Goal: Task Accomplishment & Management: Manage account settings

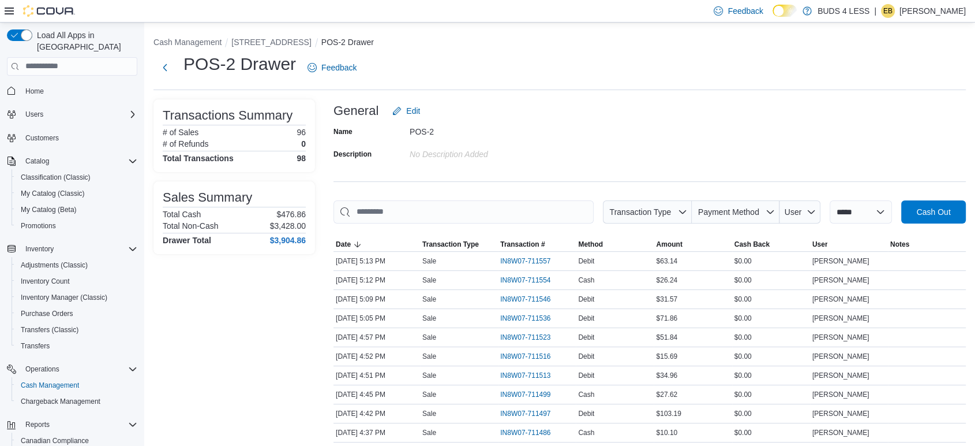
click at [277, 38] on button "[STREET_ADDRESS]" at bounding box center [271, 42] width 80 height 9
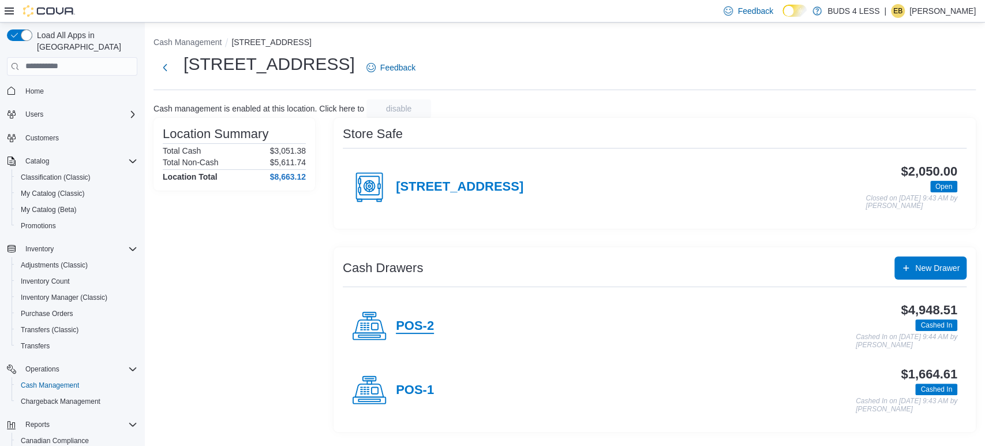
click at [425, 320] on h4 "POS-2" at bounding box center [415, 326] width 38 height 15
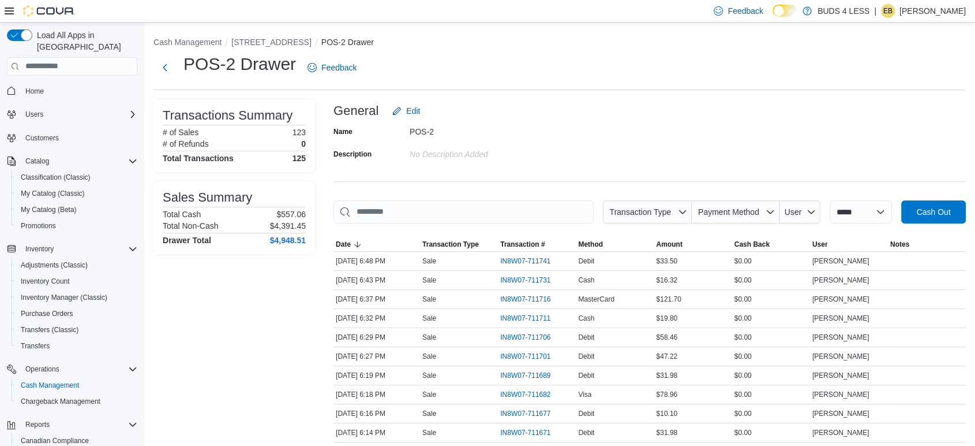
click at [277, 40] on button "[STREET_ADDRESS]" at bounding box center [271, 42] width 80 height 9
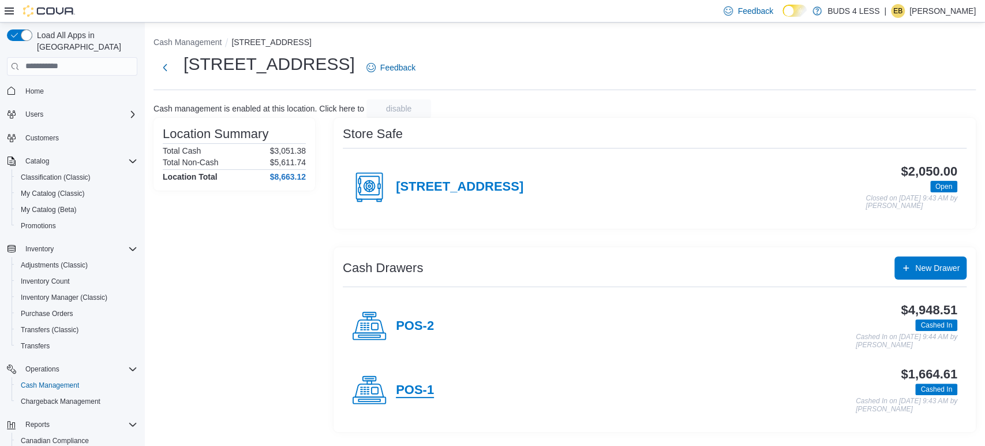
click at [422, 393] on h4 "POS-1" at bounding box center [415, 390] width 38 height 15
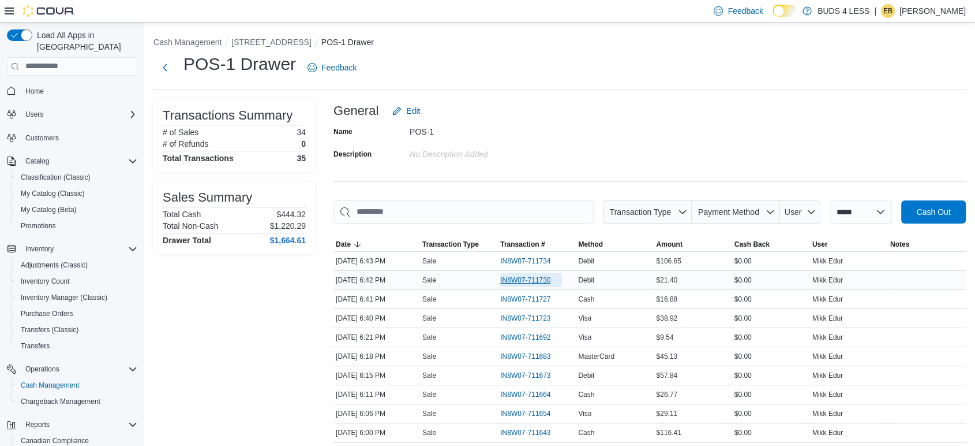
click at [512, 277] on span "IN8W07-711730" at bounding box center [525, 279] width 50 height 9
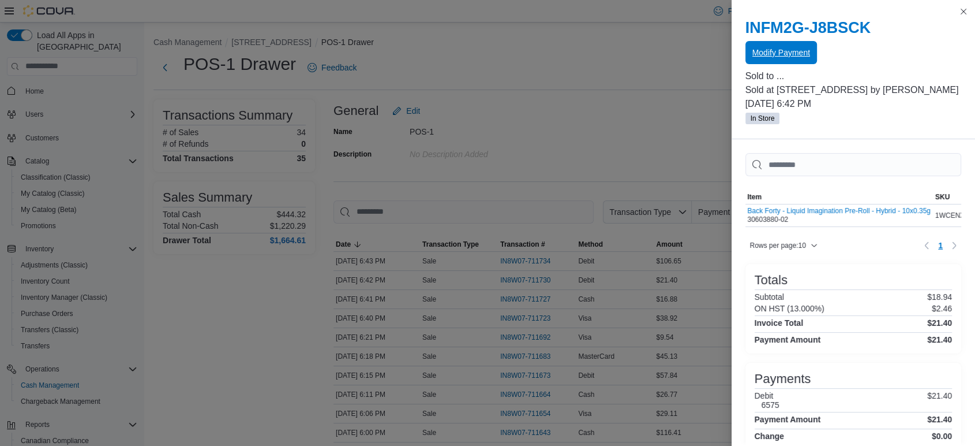
click at [765, 60] on span "Modify Payment" at bounding box center [782, 52] width 58 height 23
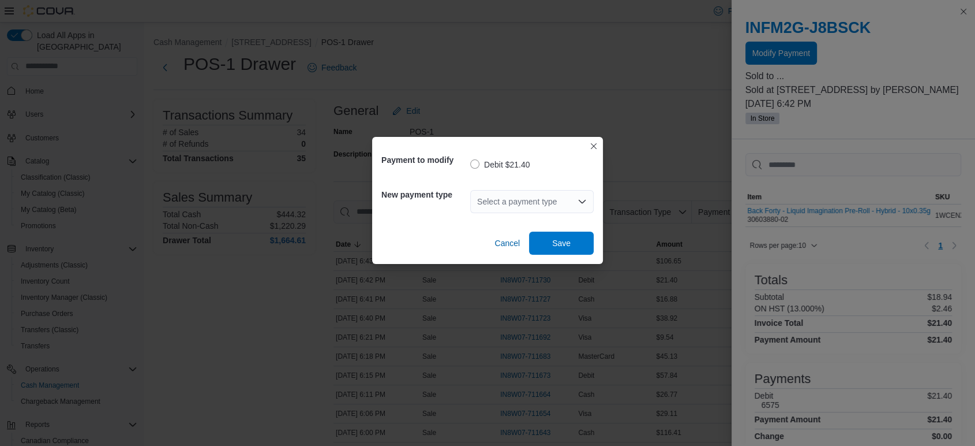
click at [522, 207] on div "Select a payment type" at bounding box center [532, 201] width 124 height 23
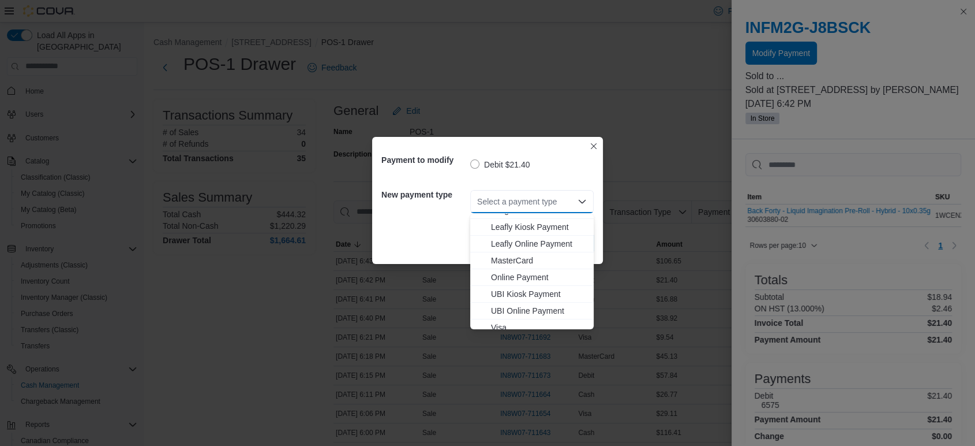
scroll to position [152, 0]
click at [531, 251] on span "MasterCard" at bounding box center [539, 254] width 96 height 12
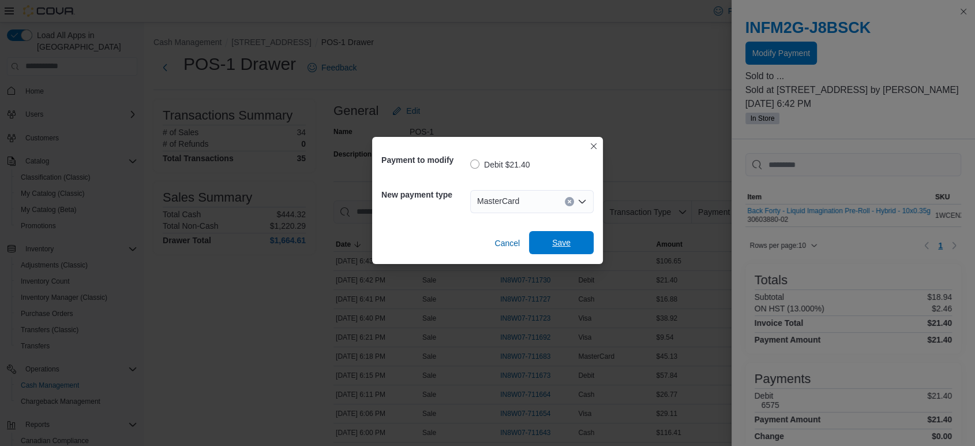
click at [549, 253] on span "Save" at bounding box center [561, 242] width 51 height 23
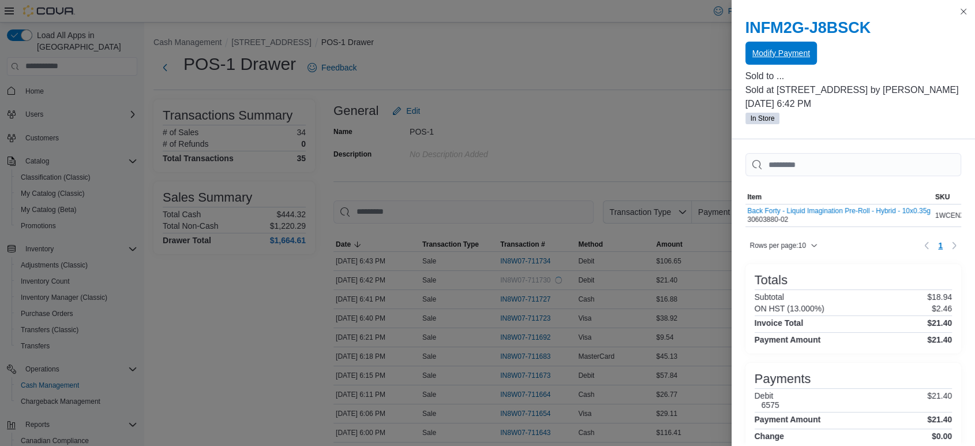
scroll to position [0, 0]
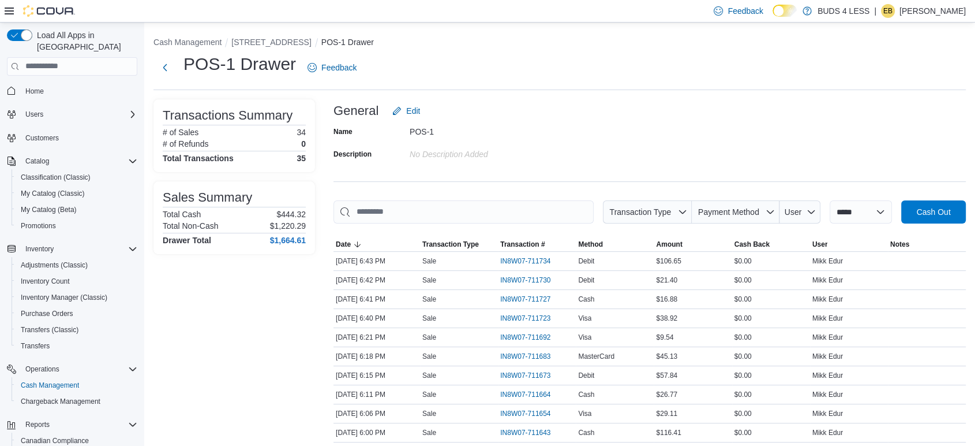
click at [581, 99] on div "General Edit" at bounding box center [650, 110] width 633 height 23
click at [245, 39] on button "[STREET_ADDRESS]" at bounding box center [271, 42] width 80 height 9
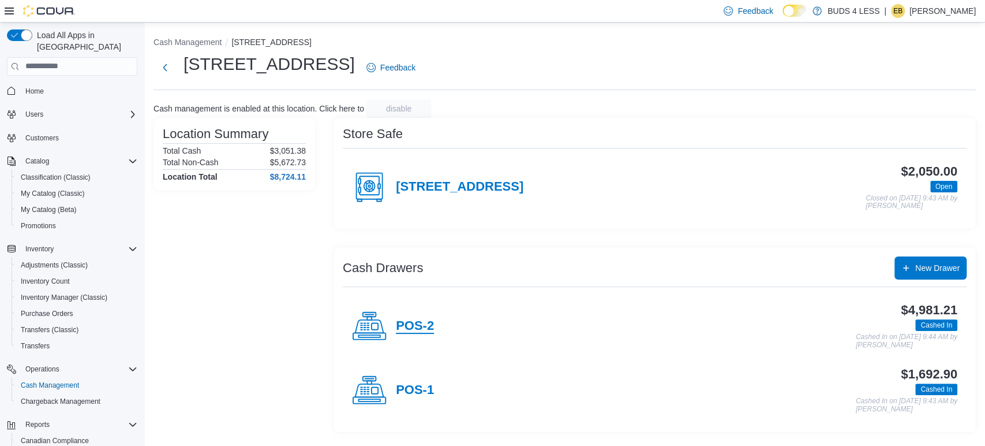
click at [421, 326] on h4 "POS-2" at bounding box center [415, 326] width 38 height 15
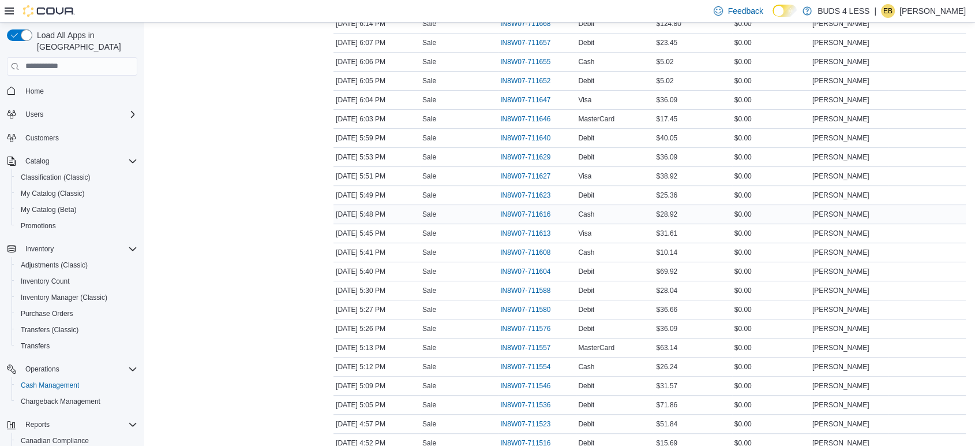
scroll to position [448, 0]
click at [534, 289] on span "IN8W07-711588" at bounding box center [525, 288] width 50 height 9
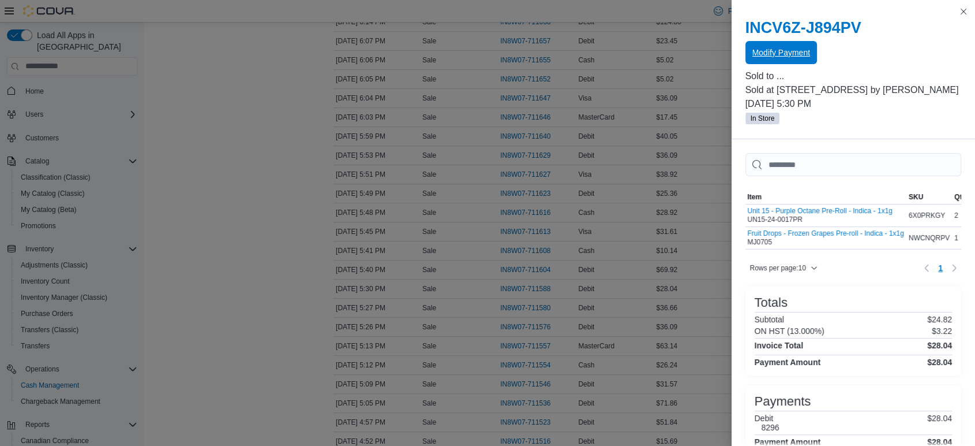
click at [773, 54] on span "Modify Payment" at bounding box center [782, 53] width 58 height 12
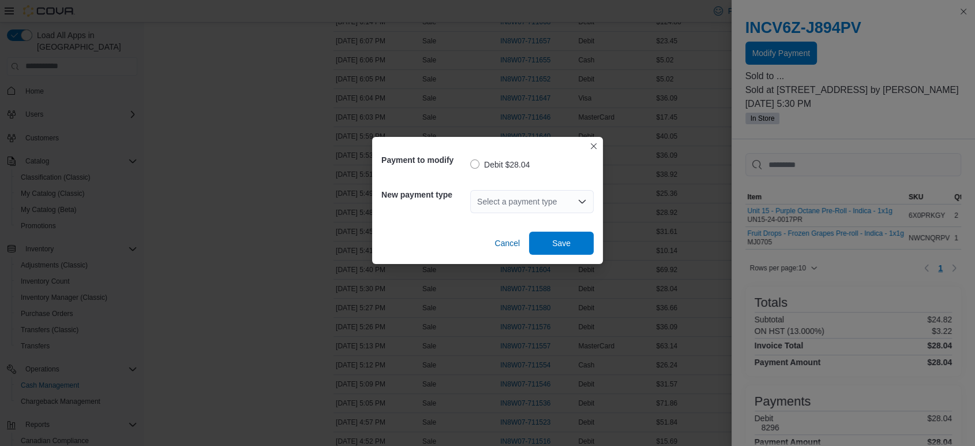
click at [488, 204] on div "Select a payment type" at bounding box center [532, 201] width 124 height 23
type input "****"
click at [537, 219] on span "Mast erCard" at bounding box center [539, 222] width 96 height 12
click at [559, 243] on span "Save" at bounding box center [561, 243] width 18 height 12
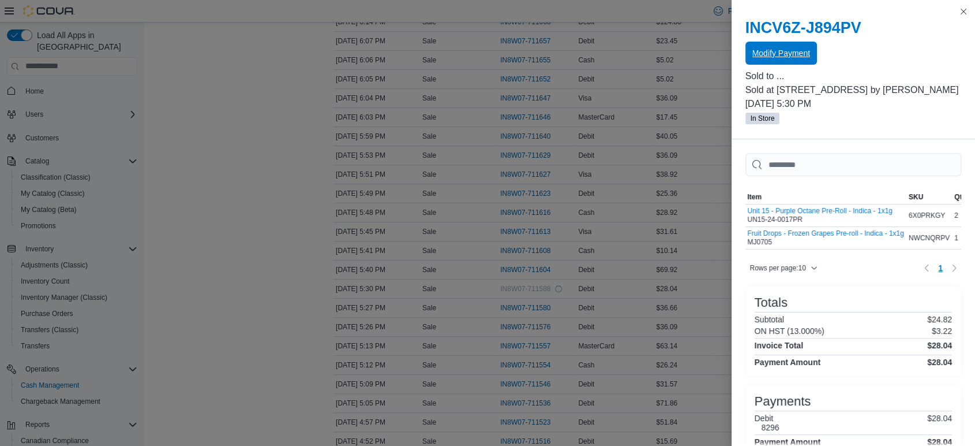
scroll to position [0, 0]
